Goal: Browse casually: Explore the website without a specific task or goal

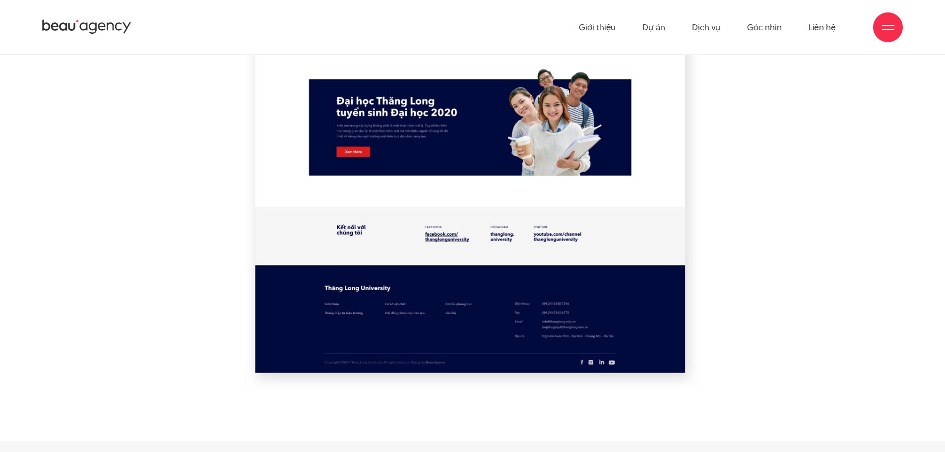
scroll to position [6055, 0]
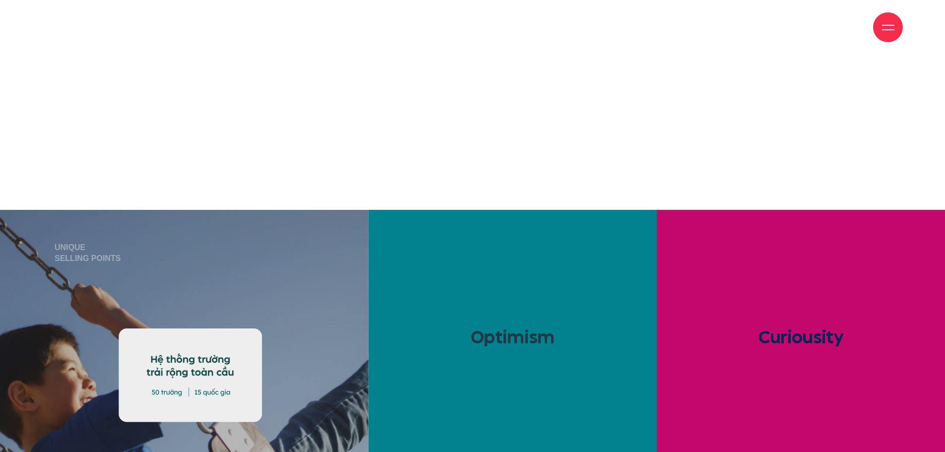
scroll to position [1886, 0]
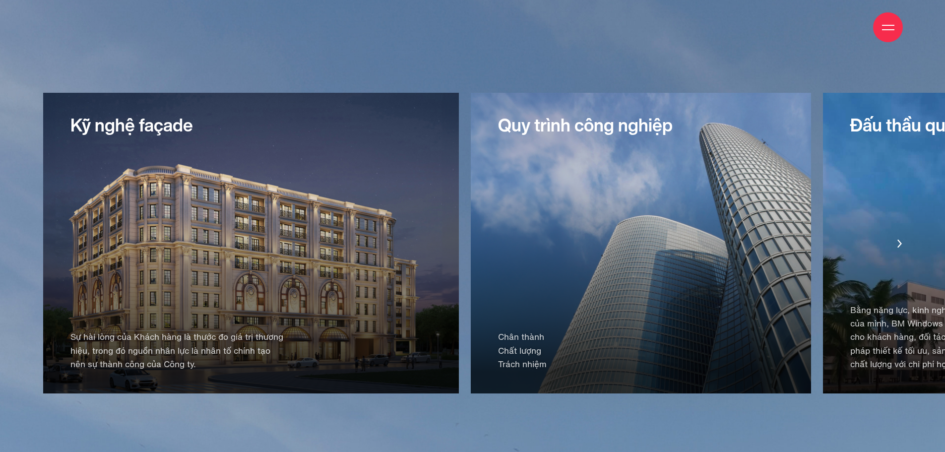
scroll to position [2084, 0]
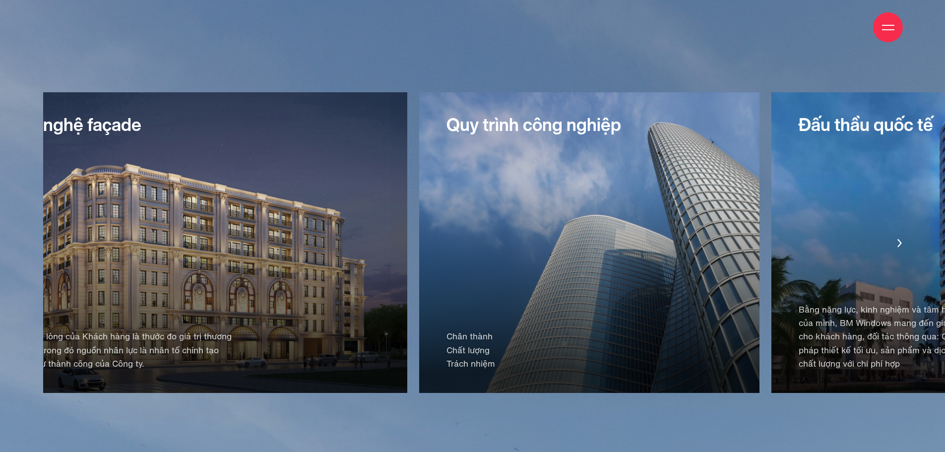
click at [480, 201] on div "Quy trình công nghiệp Chân thành Chất lượng Trách nhiệm" at bounding box center [589, 242] width 340 height 301
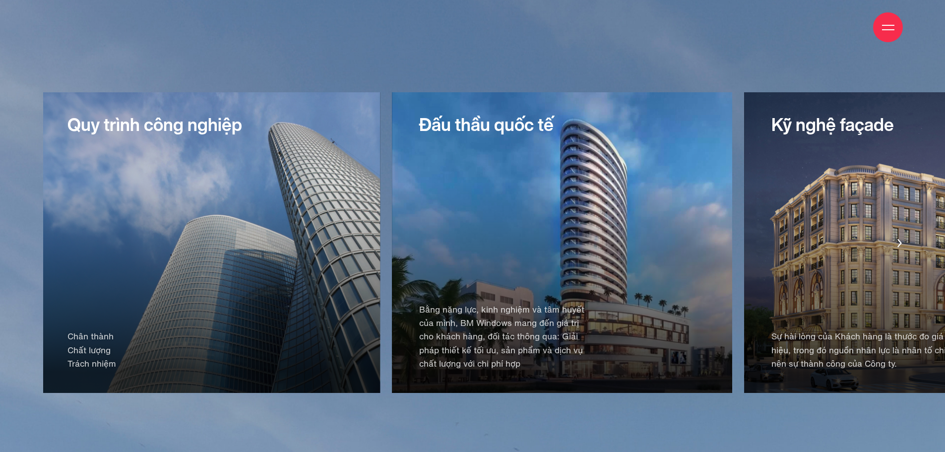
click at [468, 231] on div "Đấu thầu quốc tế Bằng năng lực, kinh nghiệm và tâm huyết của mình, BM Windows m…" at bounding box center [562, 242] width 340 height 301
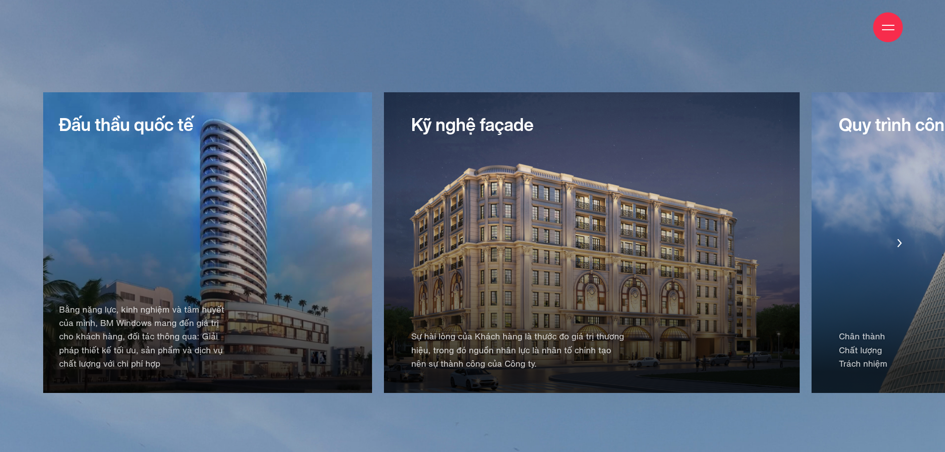
click at [446, 200] on div "Kỹ nghệ façade Sự hài lòng của Khách hàng là thước đo giá trị thương hiệu, tron…" at bounding box center [592, 242] width 416 height 301
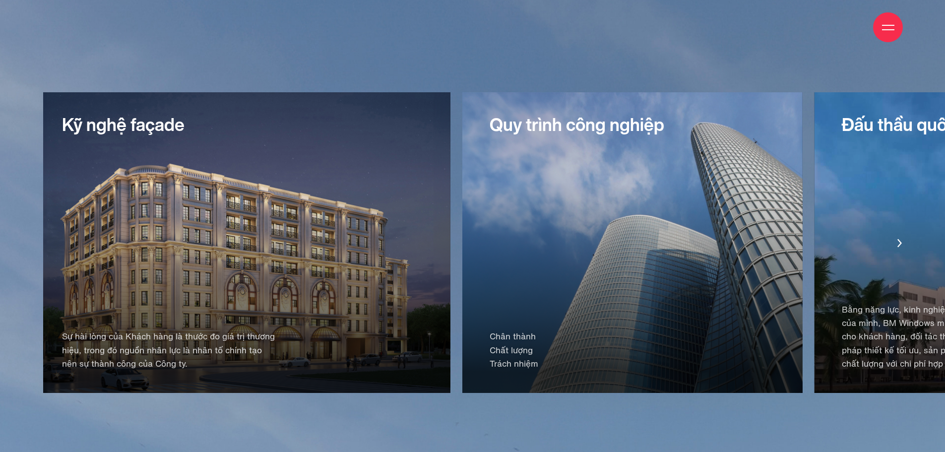
click at [463, 249] on div "Quy trình công nghiệp Chân thành Chất lượng Trách nhiệm" at bounding box center [633, 242] width 340 height 301
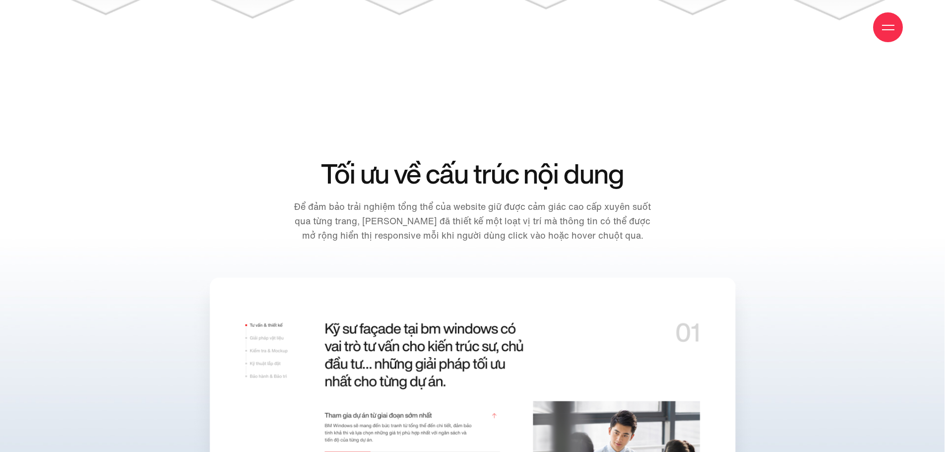
scroll to position [10381, 0]
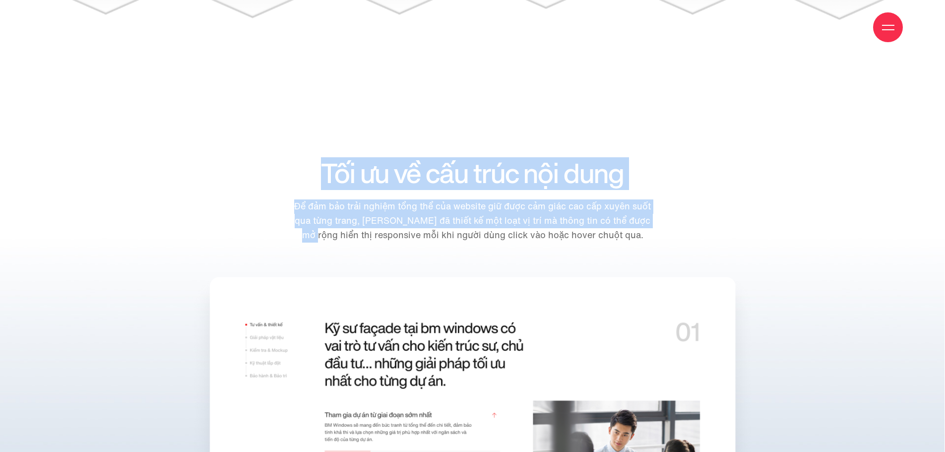
drag, startPoint x: 308, startPoint y: 185, endPoint x: 666, endPoint y: 230, distance: 360.7
click at [666, 230] on div "Tối ưu về cấu trúc nội dung Để đảm bảo trải nghiệm tổng thể của website giữ đượ…" at bounding box center [472, 216] width 435 height 114
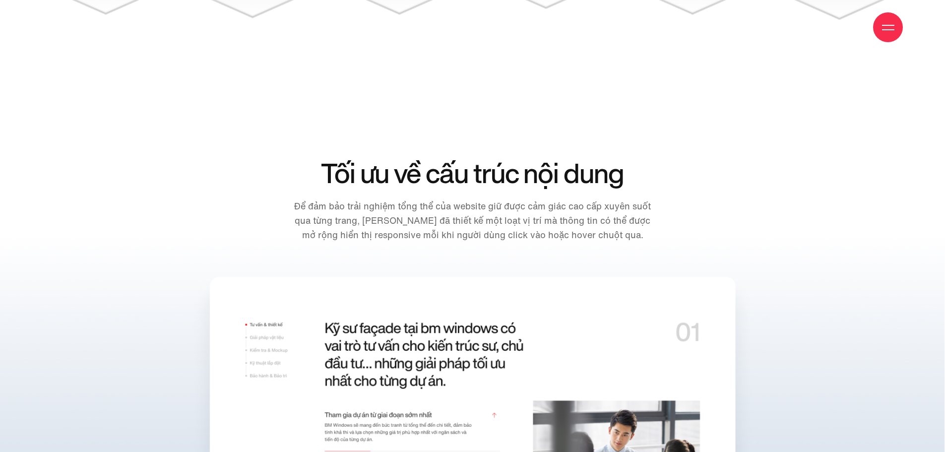
click at [661, 233] on div "Tối ưu về cấu trúc nội dung Để đảm bảo trải nghiệm tổng thể của website giữ đượ…" at bounding box center [472, 216] width 435 height 114
click at [660, 243] on div "Tối ưu về cấu trúc nội dung Để đảm bảo trải nghiệm tổng thể của website giữ đượ…" at bounding box center [472, 216] width 435 height 114
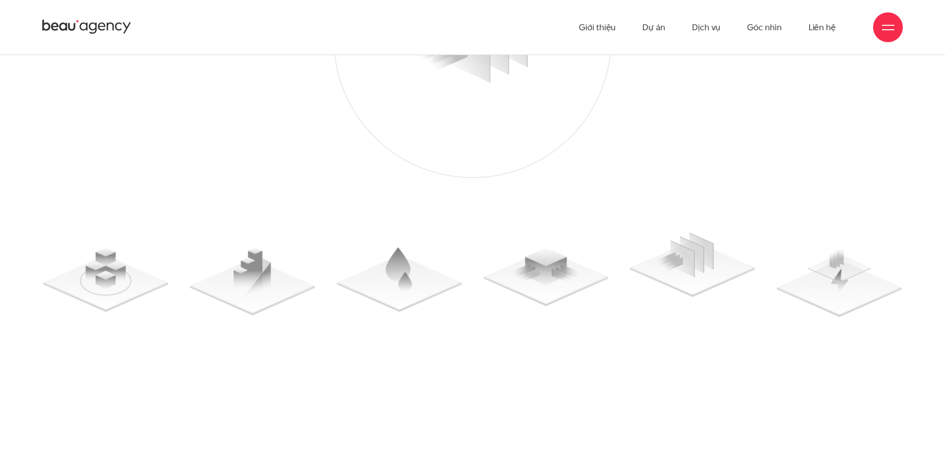
scroll to position [10083, 0]
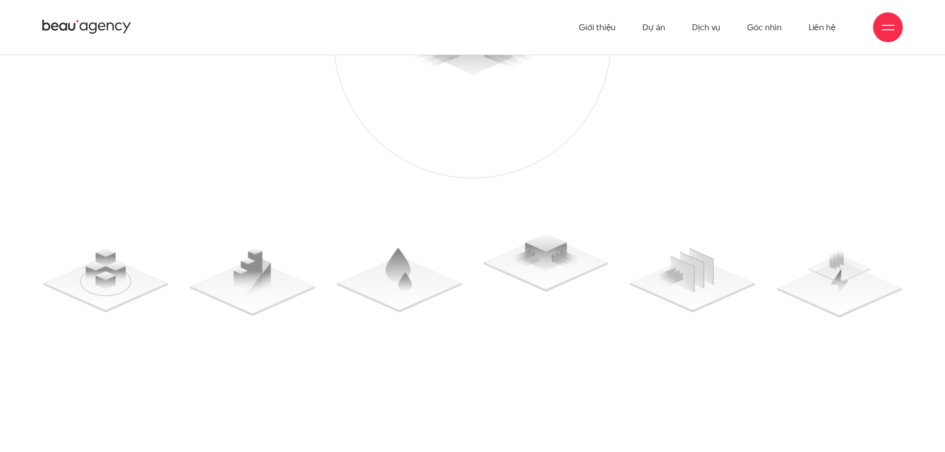
click at [336, 296] on div at bounding box center [472, 275] width 859 height 84
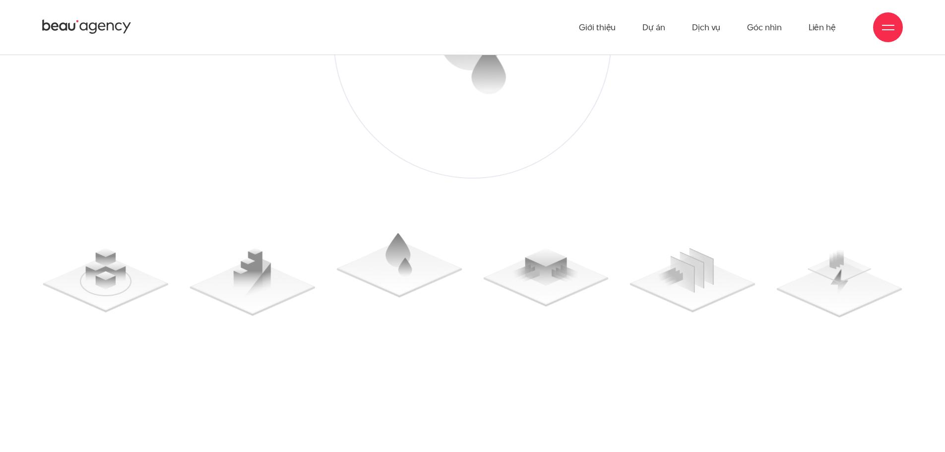
click at [773, 311] on div at bounding box center [472, 275] width 859 height 84
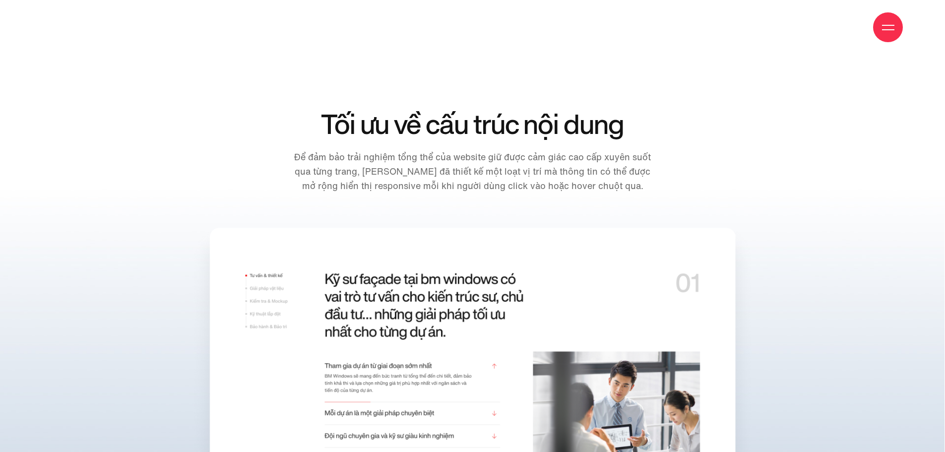
scroll to position [10431, 0]
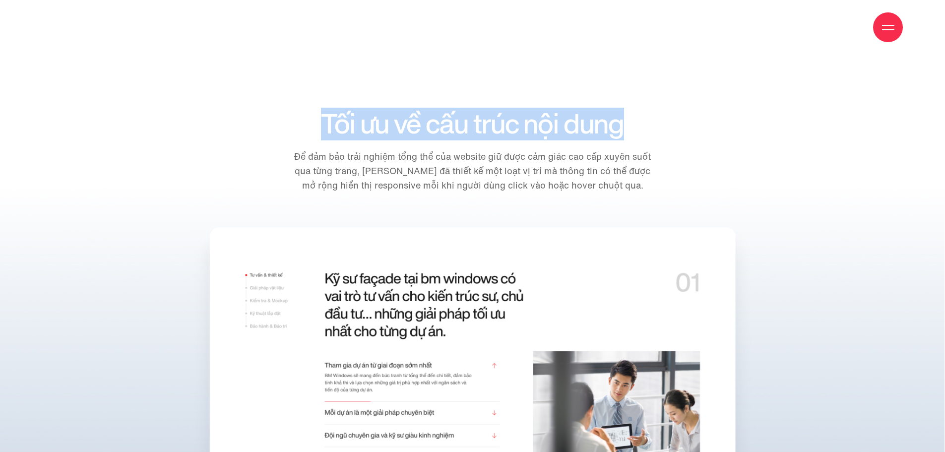
drag, startPoint x: 634, startPoint y: 128, endPoint x: 283, endPoint y: 134, distance: 350.4
click at [283, 134] on div "Tối ưu về cấu trúc nội dung Để đảm bảo trải nghiệm tổng thể của website giữ đượ…" at bounding box center [472, 166] width 435 height 114
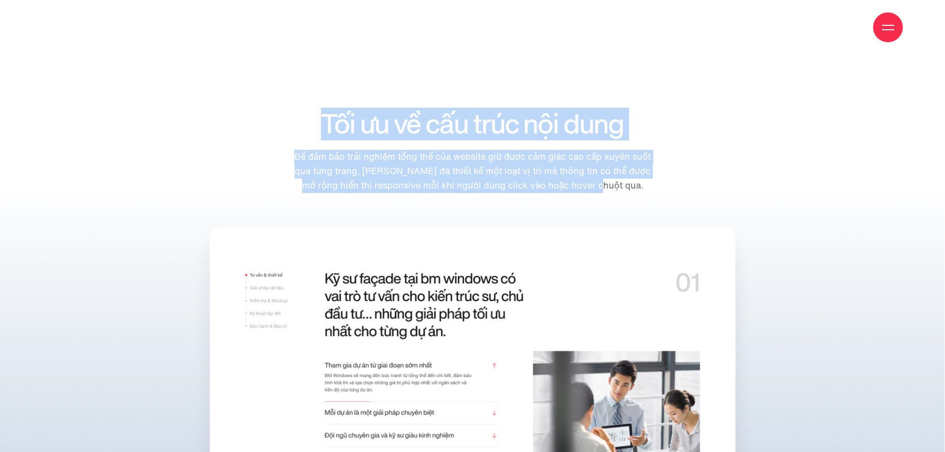
drag, startPoint x: 668, startPoint y: 190, endPoint x: 307, endPoint y: 122, distance: 367.6
click at [307, 122] on div "Tối ưu về cấu trúc nội dung Để đảm bảo trải nghiệm tổng thể của website giữ đượ…" at bounding box center [472, 166] width 435 height 114
click at [590, 151] on div "Để đảm bảo trải nghiệm tổng thể của website giữ được cảm giác cao cấp xuyên suố…" at bounding box center [472, 166] width 368 height 54
click at [637, 176] on p "Để đảm bảo trải nghiệm tổng thể của website giữ được cảm giác cao cấp xuyên suố…" at bounding box center [472, 171] width 368 height 43
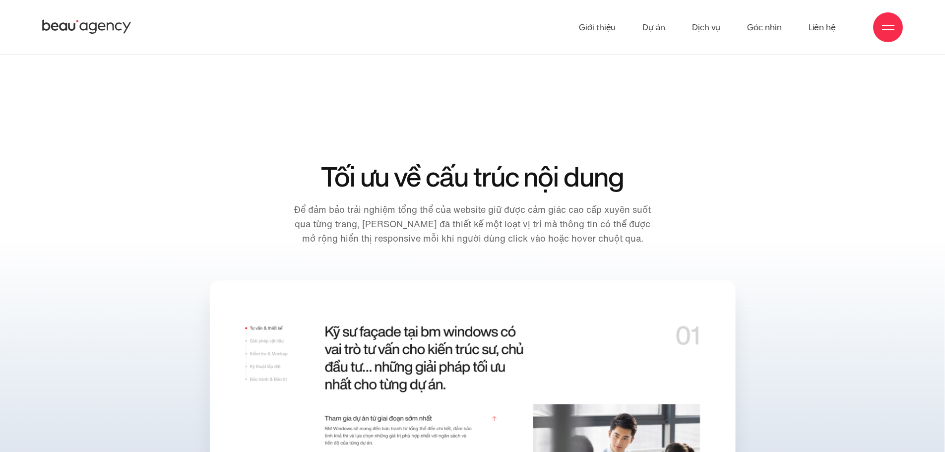
scroll to position [10377, 0]
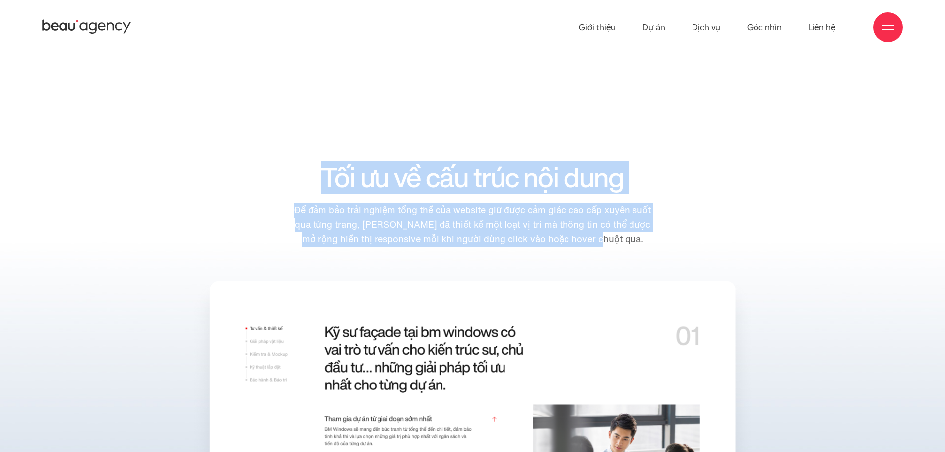
drag, startPoint x: 547, startPoint y: 233, endPoint x: 661, endPoint y: 273, distance: 120.6
click at [661, 273] on div "Tối ưu về cấu trúc nội dung Để đảm bảo trải nghiệm tổng thể của website giữ đượ…" at bounding box center [472, 220] width 435 height 114
click at [661, 266] on div "Tối ưu về cấu trúc nội dung Để đảm bảo trải nghiệm tổng thể của website giữ đượ…" at bounding box center [472, 220] width 435 height 114
drag, startPoint x: 649, startPoint y: 250, endPoint x: 310, endPoint y: 179, distance: 346.8
click at [310, 181] on div "Tối ưu về cấu trúc nội dung Để đảm bảo trải nghiệm tổng thể của website giữ đượ…" at bounding box center [472, 220] width 435 height 114
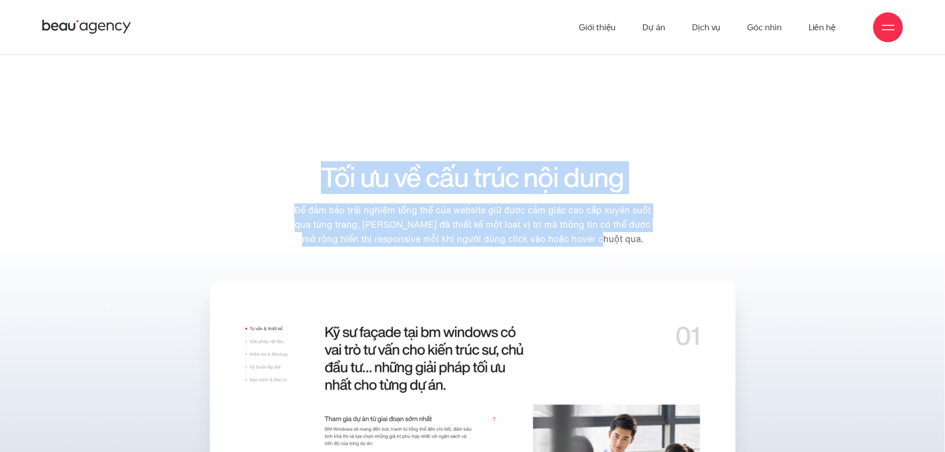
click at [416, 179] on h2 "Tối ưu về cấu trúc nội dung" at bounding box center [472, 178] width 368 height 30
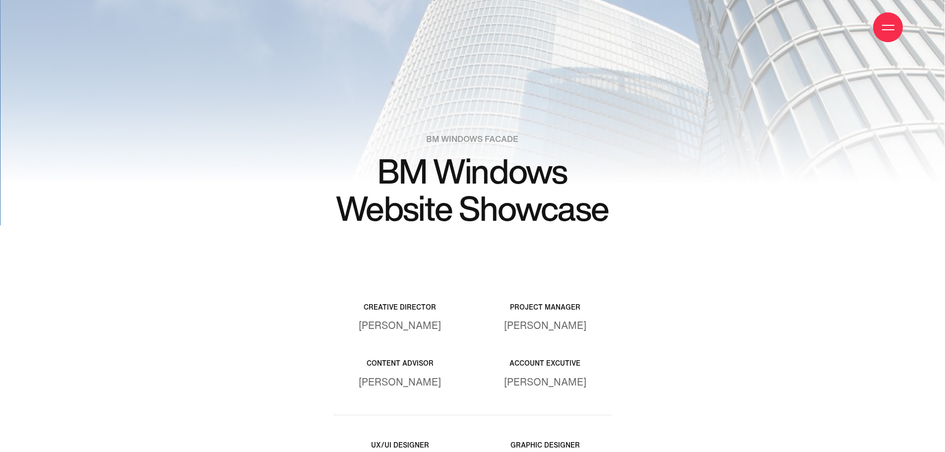
scroll to position [12015, 0]
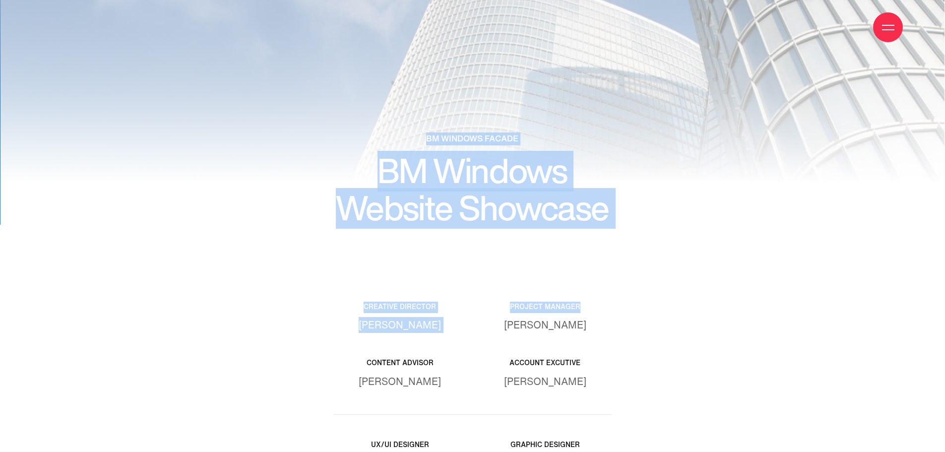
drag, startPoint x: 691, startPoint y: 235, endPoint x: 307, endPoint y: 141, distance: 394.9
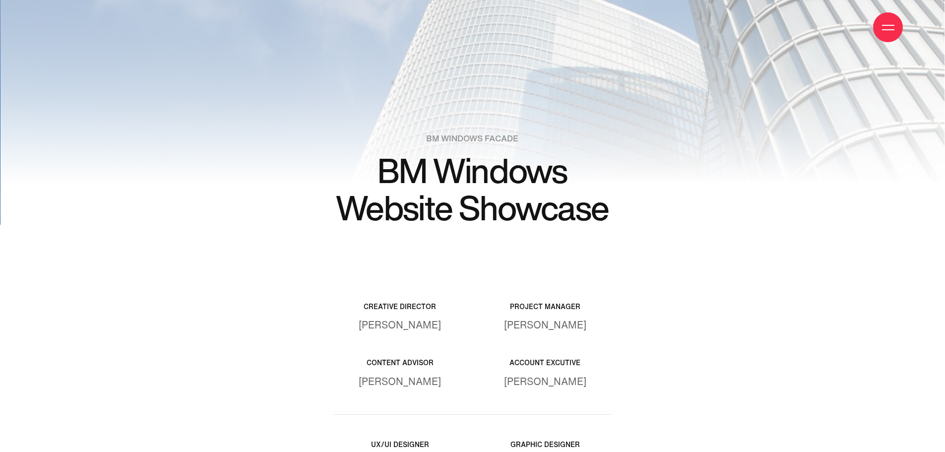
drag, startPoint x: 556, startPoint y: 208, endPoint x: 258, endPoint y: 144, distance: 305.6
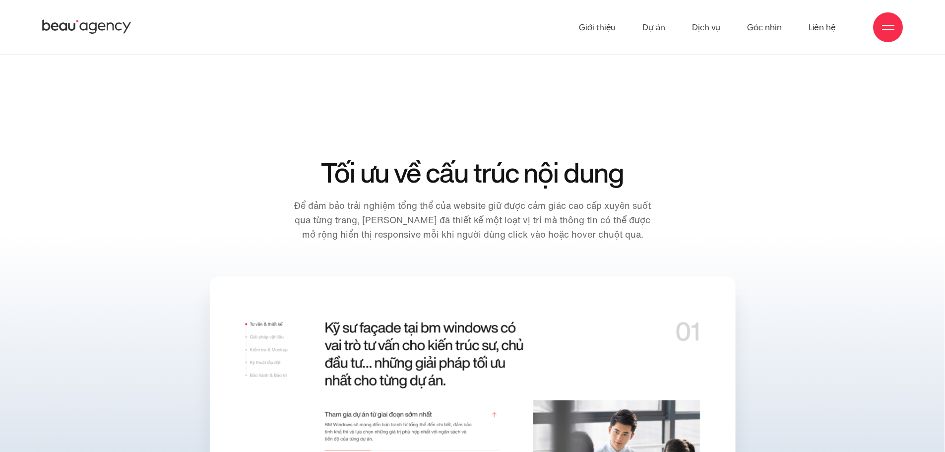
scroll to position [10381, 0]
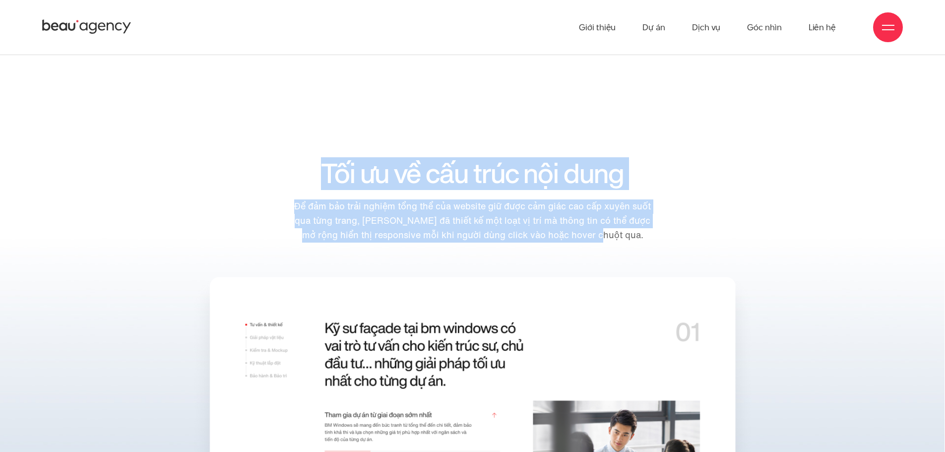
drag, startPoint x: 302, startPoint y: 186, endPoint x: 429, endPoint y: 175, distance: 127.5
click at [217, 171] on div "Tối ưu về cấu trúc nội dung Để đảm bảo trải nghiệm tổng thể của website giữ đượ…" at bounding box center [472, 216] width 871 height 114
click at [456, 177] on h2 "Tối ưu về cấu trúc nội dung" at bounding box center [472, 174] width 368 height 30
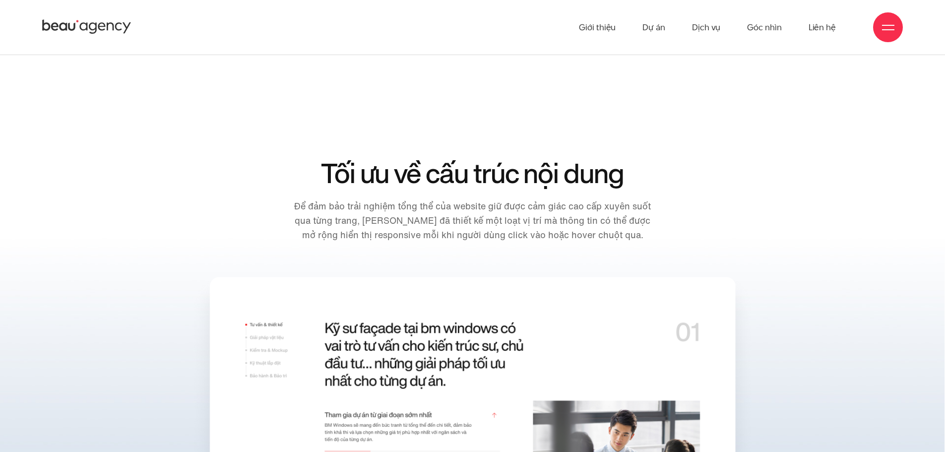
click at [353, 181] on h2 "Tối ưu về cấu trúc nội dung" at bounding box center [472, 174] width 368 height 30
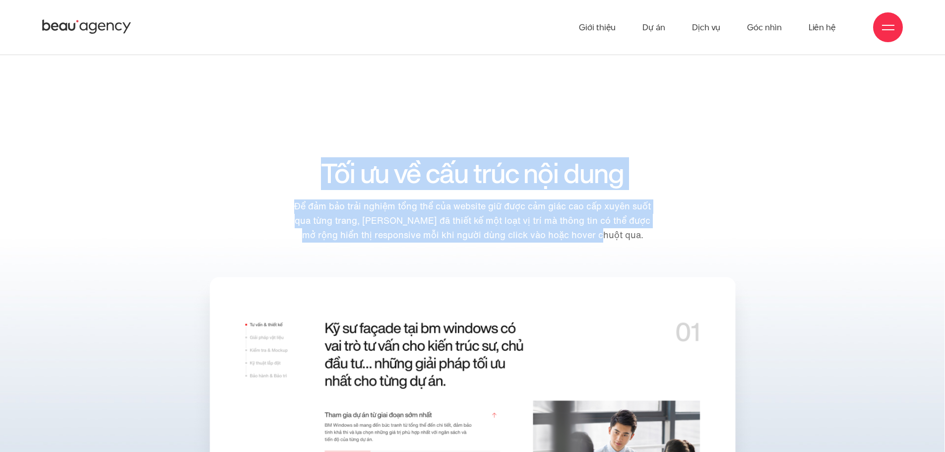
drag, startPoint x: 323, startPoint y: 176, endPoint x: 712, endPoint y: 237, distance: 393.3
click at [708, 237] on div "Tối ưu về cấu trúc nội dung Để đảm bảo trải nghiệm tổng thể của website giữ đượ…" at bounding box center [472, 216] width 871 height 114
click at [713, 237] on div "Tối ưu về cấu trúc nội dung Để đảm bảo trải nghiệm tổng thể của website giữ đượ…" at bounding box center [472, 216] width 871 height 114
drag, startPoint x: 692, startPoint y: 239, endPoint x: 157, endPoint y: 174, distance: 538.9
click at [157, 174] on div "Tối ưu về cấu trúc nội dung Để đảm bảo trải nghiệm tổng thể của website giữ đượ…" at bounding box center [472, 216] width 871 height 114
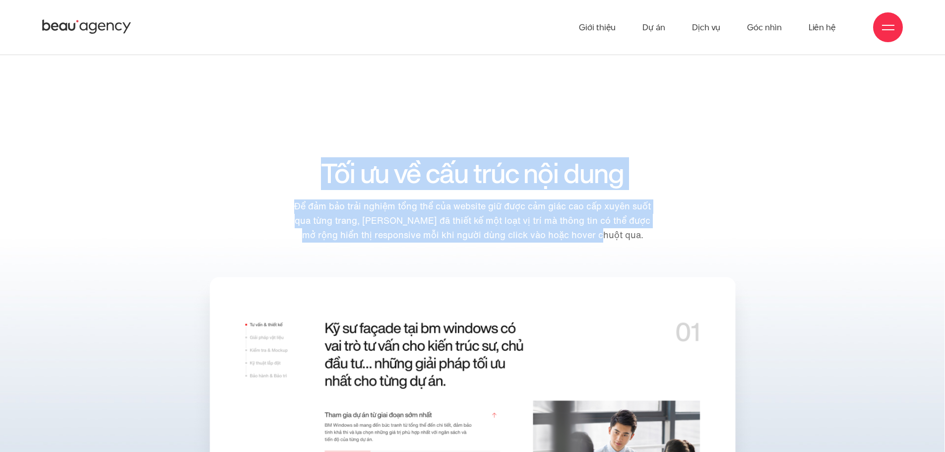
click at [265, 179] on div "Tối ưu về cấu trúc nội dung Để đảm bảo trải nghiệm tổng thể của website giữ đượ…" at bounding box center [472, 216] width 435 height 114
click at [268, 179] on div "Tối ưu về cấu trúc nội dung Để đảm bảo trải nghiệm tổng thể của website giữ đượ…" at bounding box center [472, 216] width 435 height 114
drag, startPoint x: 648, startPoint y: 239, endPoint x: 257, endPoint y: 164, distance: 397.6
click at [243, 182] on div "Tối ưu về cấu trúc nội dung Để đảm bảo trải nghiệm tổng thể của website giữ đượ…" at bounding box center [472, 216] width 871 height 114
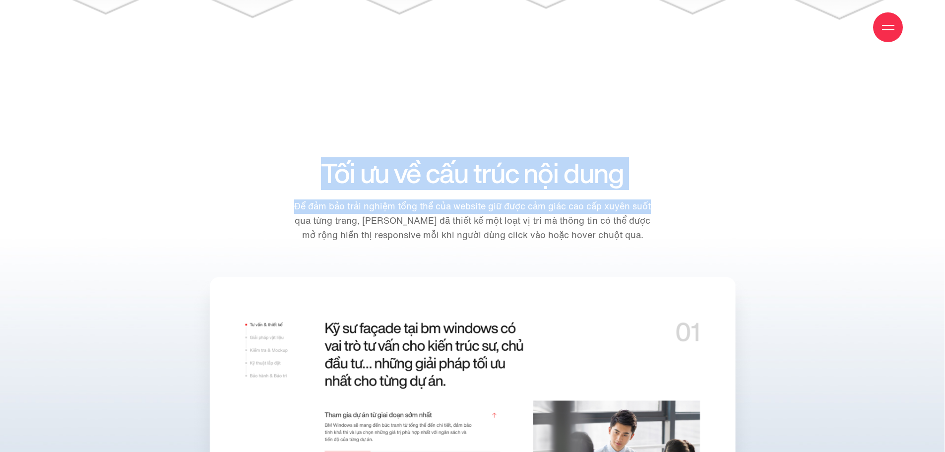
drag, startPoint x: 415, startPoint y: 178, endPoint x: 790, endPoint y: 192, distance: 375.0
click at [790, 192] on div "Tối ưu về cấu trúc nội dung Để đảm bảo trải nghiệm tổng thể của website giữ đượ…" at bounding box center [472, 216] width 871 height 114
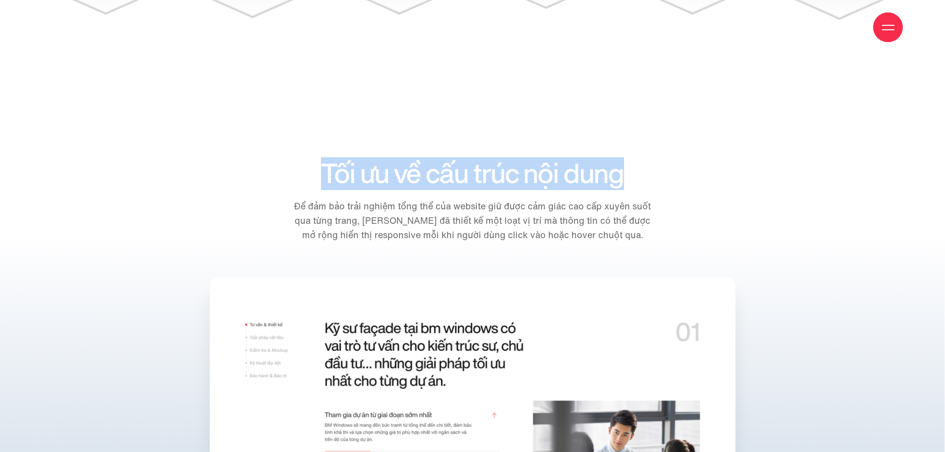
drag, startPoint x: 467, startPoint y: 173, endPoint x: 212, endPoint y: 173, distance: 254.1
click at [207, 175] on div "Tối ưu về cấu trúc nội dung Để đảm bảo trải nghiệm tổng thể của website giữ đượ…" at bounding box center [472, 216] width 871 height 114
click at [439, 180] on h2 "Tối ưu về cấu trúc nội dung" at bounding box center [472, 174] width 368 height 30
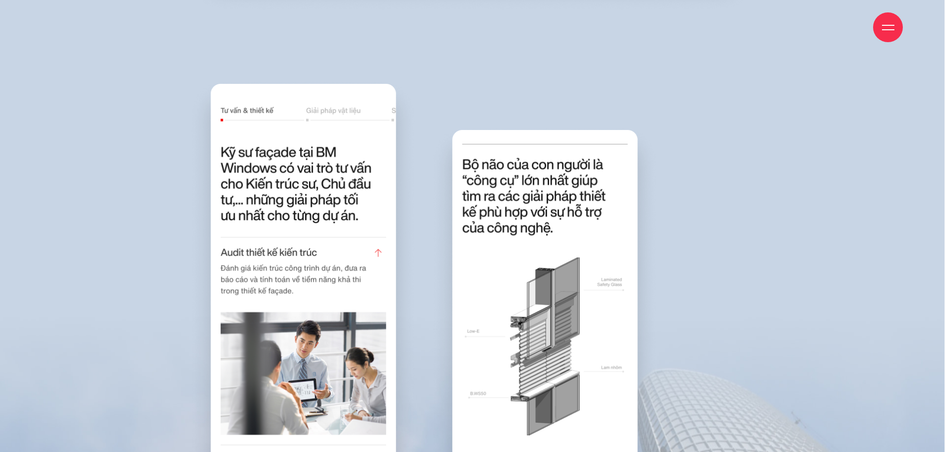
scroll to position [11374, 0]
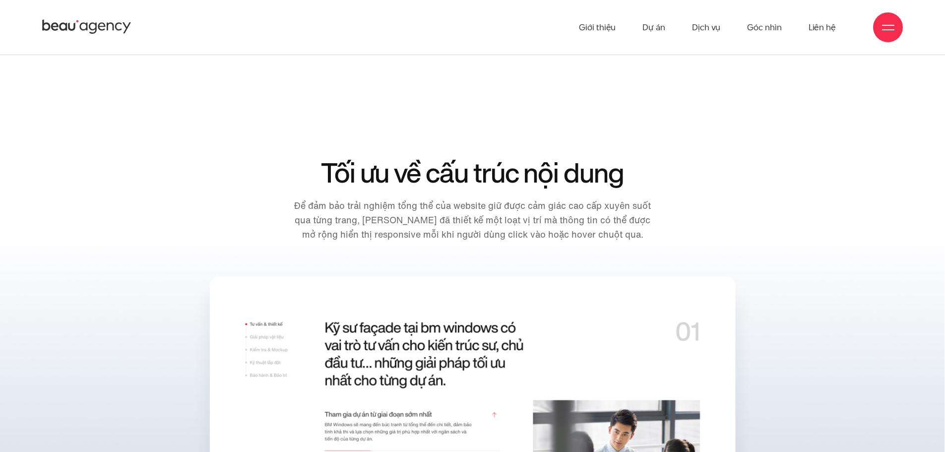
scroll to position [10381, 0]
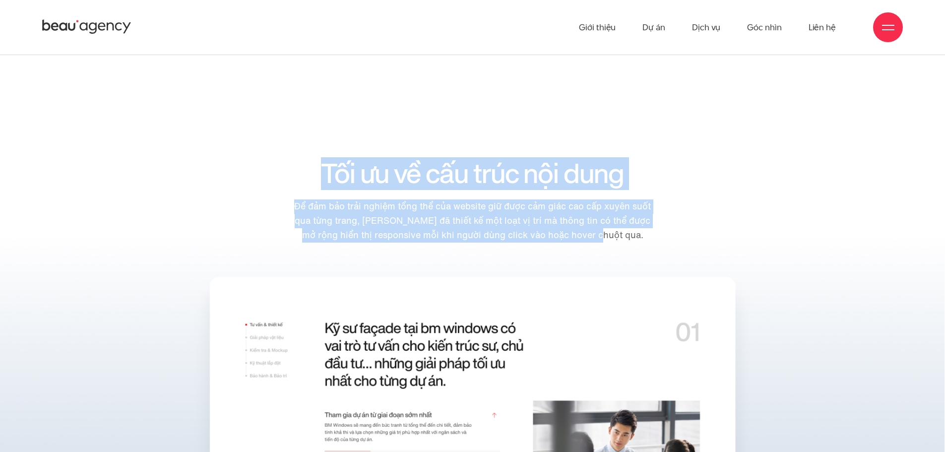
drag, startPoint x: 626, startPoint y: 235, endPoint x: 349, endPoint y: 176, distance: 283.2
click at [273, 166] on div "Tối ưu về cấu trúc nội dung Để đảm bảo trải nghiệm tổng thể của website giữ đượ…" at bounding box center [472, 216] width 435 height 114
click at [353, 176] on h2 "Tối ưu về cấu trúc nội dung" at bounding box center [472, 174] width 368 height 30
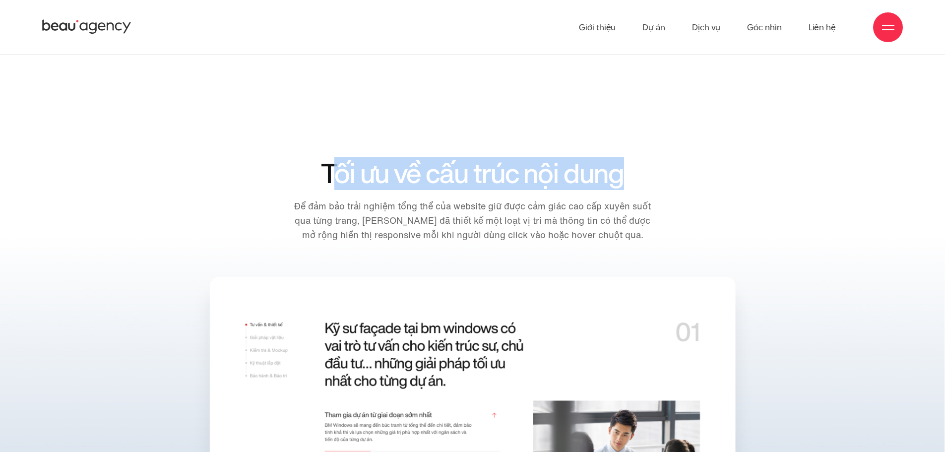
drag, startPoint x: 340, startPoint y: 178, endPoint x: 664, endPoint y: 174, distance: 323.6
click at [664, 174] on div "Tối ưu về cấu trúc nội dung Để đảm bảo trải nghiệm tổng thể của website giữ đượ…" at bounding box center [472, 216] width 435 height 114
click at [662, 179] on div "Tối ưu về cấu trúc nội dung Để đảm bảo trải nghiệm tổng thể của website giữ đượ…" at bounding box center [472, 216] width 435 height 114
drag, startPoint x: 526, startPoint y: 174, endPoint x: 301, endPoint y: 148, distance: 226.8
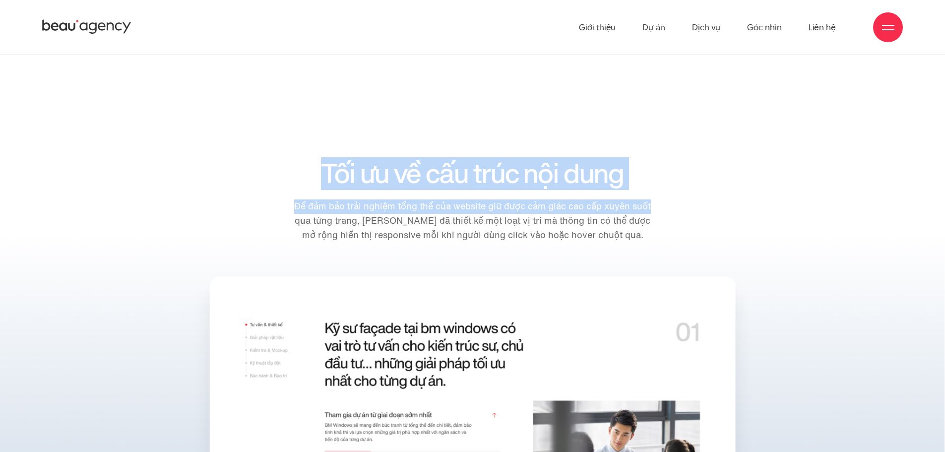
drag, startPoint x: 321, startPoint y: 169, endPoint x: 725, endPoint y: 196, distance: 404.4
click at [725, 196] on div "Tối ưu về cấu trúc nội dung Để đảm bảo trải nghiệm tổng thể của website giữ đượ…" at bounding box center [472, 216] width 871 height 114
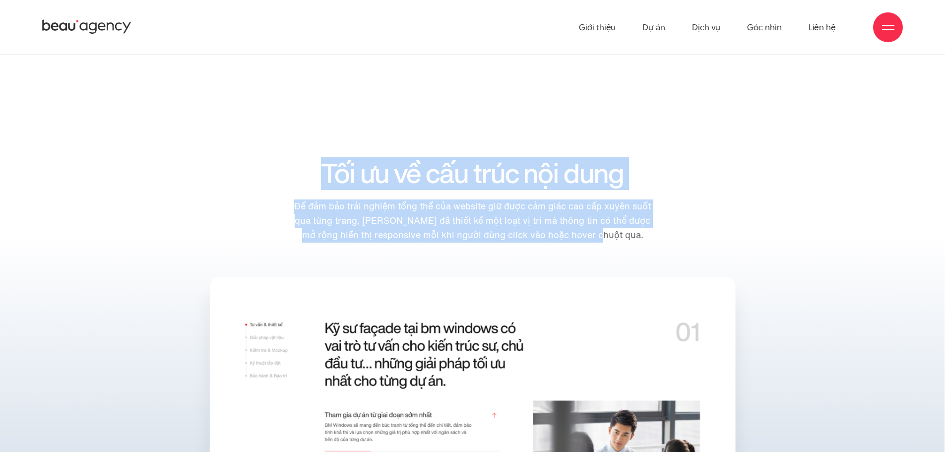
drag, startPoint x: 628, startPoint y: 234, endPoint x: 263, endPoint y: 146, distance: 376.2
drag, startPoint x: 263, startPoint y: 146, endPoint x: 305, endPoint y: 156, distance: 43.8
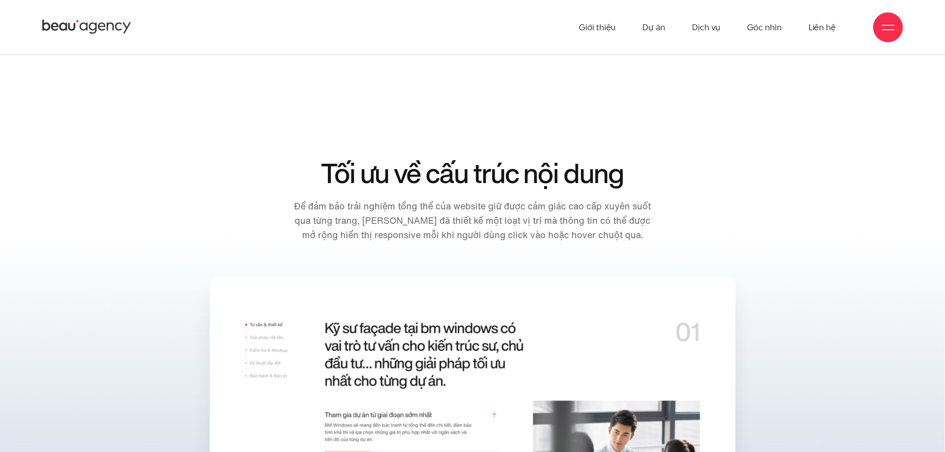
click at [799, 249] on div "Tối ưu về cấu trúc nội dung Để đảm bảo trải nghiệm tổng thể của website giữ đượ…" at bounding box center [472, 216] width 871 height 114
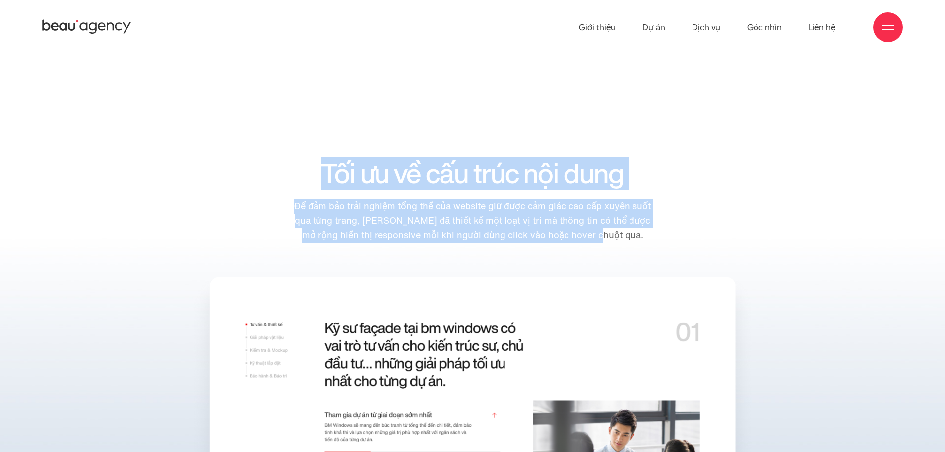
drag, startPoint x: 639, startPoint y: 244, endPoint x: 303, endPoint y: 181, distance: 341.9
click at [297, 181] on div "Tối ưu về cấu trúc nội dung Để đảm bảo trải nghiệm tổng thể của website giữ đượ…" at bounding box center [472, 201] width 368 height 84
click at [413, 184] on h2 "Tối ưu về cấu trúc nội dung" at bounding box center [472, 174] width 368 height 30
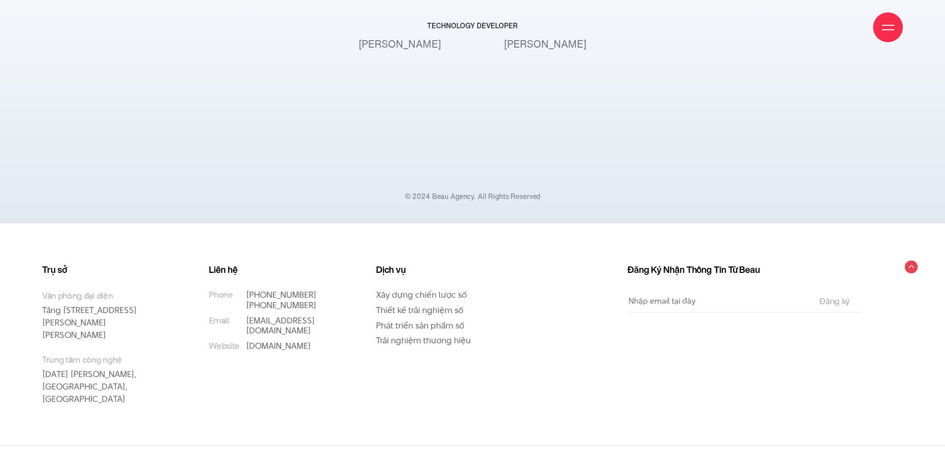
scroll to position [12614, 0]
